Goal: Transaction & Acquisition: Obtain resource

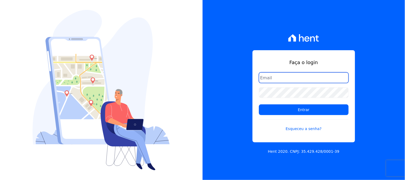
click at [288, 79] on input "email" at bounding box center [304, 77] width 90 height 11
paste input "contasareceber@ka.com.br"
type input "contasareceber@ka.com.br"
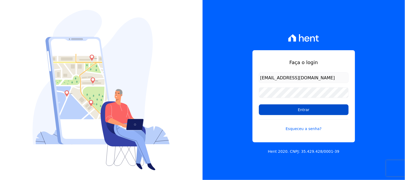
click at [276, 112] on input "Entrar" at bounding box center [304, 109] width 90 height 11
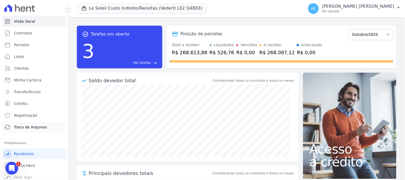
click at [32, 130] on link "Troca de Arquivos" at bounding box center [34, 127] width 64 height 11
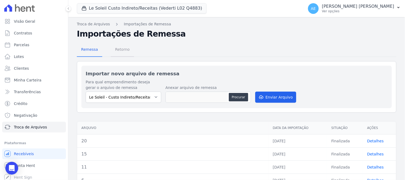
click at [119, 48] on span "Retorno" at bounding box center [122, 49] width 21 height 11
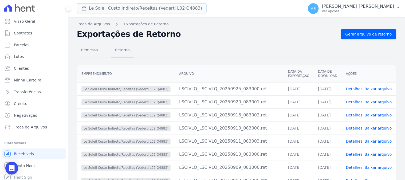
click at [96, 6] on button "Le Soleil Custo Indireto/Receitas (Vederti L02 Q4883)" at bounding box center [142, 8] width 130 height 10
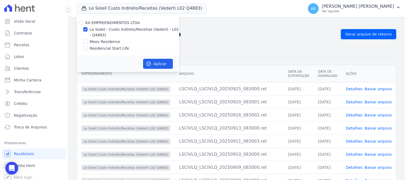
click at [99, 39] on label "Moov Residence" at bounding box center [105, 42] width 30 height 6
click at [88, 40] on input "Moov Residence" at bounding box center [85, 42] width 4 height 4
checkbox input "true"
click at [98, 37] on label "Le Soleil - Custo Indireto/Receitas (Vederti - L02 - Q4883)" at bounding box center [135, 32] width 90 height 11
click at [88, 32] on input "Le Soleil - Custo Indireto/Receitas (Vederti - L02 - Q4883)" at bounding box center [85, 29] width 4 height 4
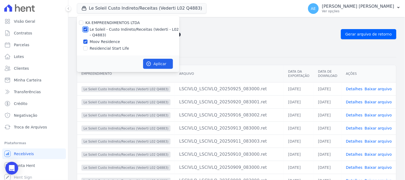
checkbox input "false"
click at [156, 66] on button "Aplicar" at bounding box center [158, 64] width 30 height 10
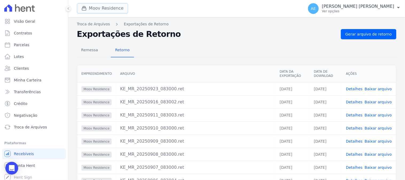
click at [107, 11] on button "Moov Residence" at bounding box center [102, 8] width 51 height 10
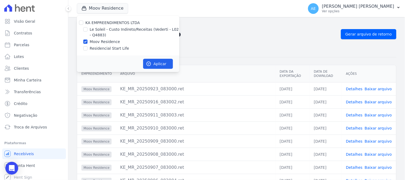
click at [99, 48] on label "Residencial Start Life" at bounding box center [110, 49] width 40 height 6
click at [88, 48] on input "Residencial Start Life" at bounding box center [85, 48] width 4 height 4
checkbox input "true"
click at [98, 41] on label "Moov Residence" at bounding box center [105, 42] width 30 height 6
click at [88, 41] on input "Moov Residence" at bounding box center [85, 42] width 4 height 4
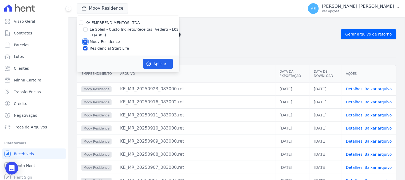
checkbox input "false"
click at [159, 63] on button "Aplicar" at bounding box center [158, 64] width 30 height 10
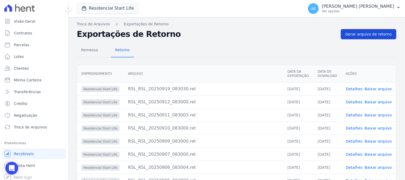
click at [378, 35] on span "Gerar arquivo de retorno" at bounding box center [369, 34] width 47 height 5
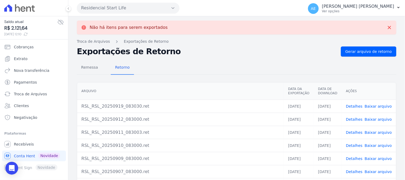
click at [94, 11] on button "Residencial Start Life" at bounding box center [128, 8] width 103 height 11
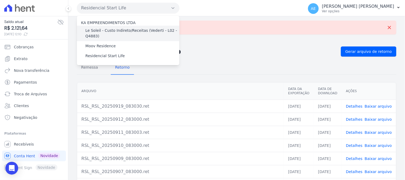
click at [101, 37] on label "Le Soleil - Custo Indireto/Receitas (Vederti - L02 - Q4883)" at bounding box center [133, 33] width 94 height 11
click at [0, 0] on input "Le Soleil - Custo Indireto/Receitas (Vederti - L02 - Q4883)" at bounding box center [0, 0] width 0 height 0
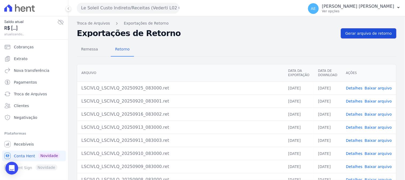
click at [389, 30] on link "Gerar arquivo de retorno" at bounding box center [369, 33] width 56 height 10
